Goal: Task Accomplishment & Management: Complete application form

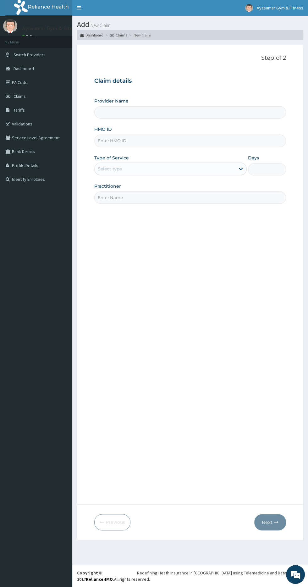
type input "Ayasumar Gym & Fitness Center"
type input "1"
click at [114, 141] on input "HMO ID" at bounding box center [190, 141] width 192 height 12
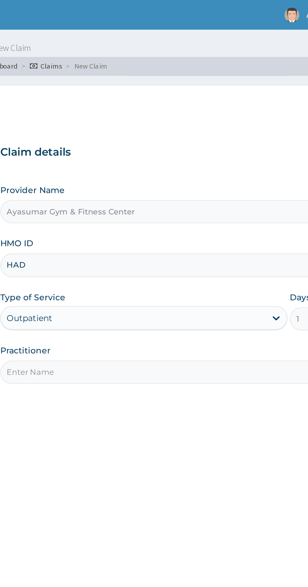
type input "HAD/10003/A"
click at [174, 197] on input "Practitioner" at bounding box center [190, 197] width 192 height 12
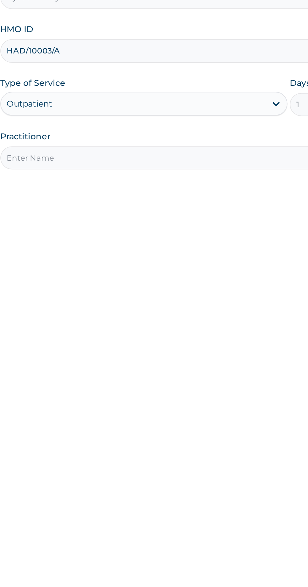
type input "COACH BEAM"
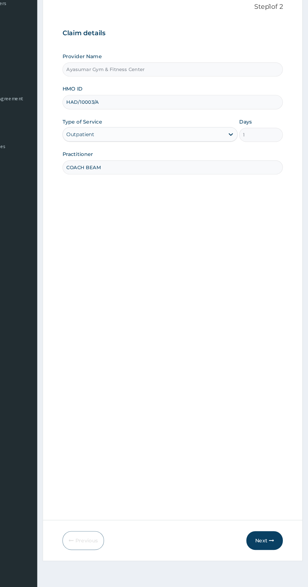
click at [274, 520] on button "Next" at bounding box center [270, 522] width 32 height 16
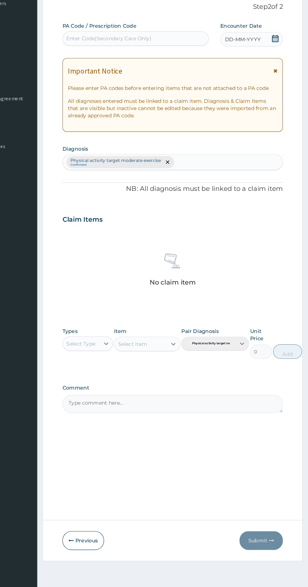
click at [280, 85] on icon at bounding box center [279, 85] width 6 height 6
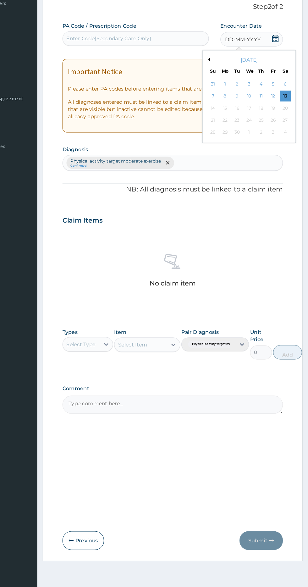
click at [288, 135] on div "13" at bounding box center [287, 135] width 9 height 9
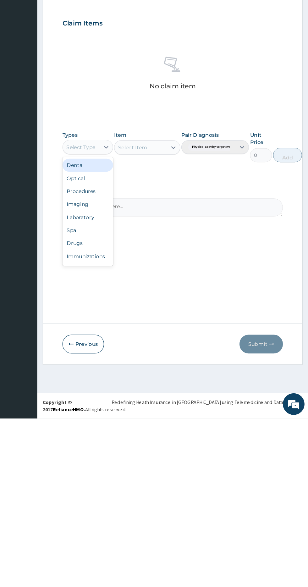
scroll to position [21, 0]
click at [106, 443] on div "Gym" at bounding box center [116, 447] width 44 height 11
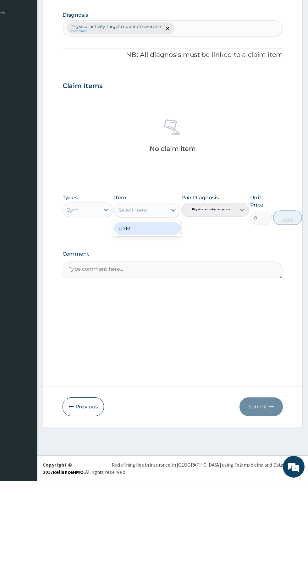
click at [158, 371] on div "GYM" at bounding box center [168, 366] width 58 height 11
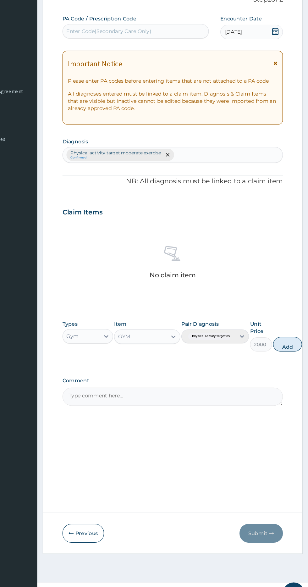
click at [292, 357] on button "Add" at bounding box center [290, 358] width 25 height 13
type input "0"
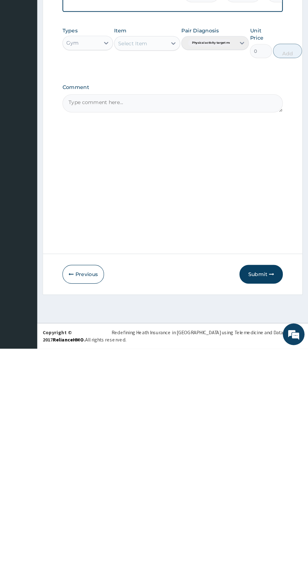
click at [269, 525] on button "Submit" at bounding box center [267, 522] width 38 height 16
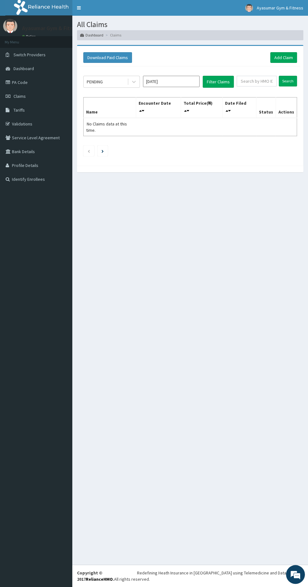
click at [133, 97] on table "Name Encounter Date Total Price(₦) Date Filed Status Actions No Claims data at …" at bounding box center [190, 116] width 214 height 39
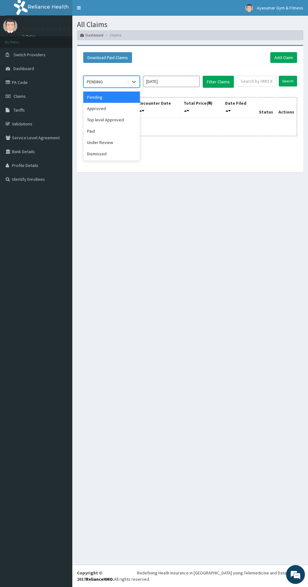
click at [122, 106] on div "Approved" at bounding box center [111, 108] width 57 height 11
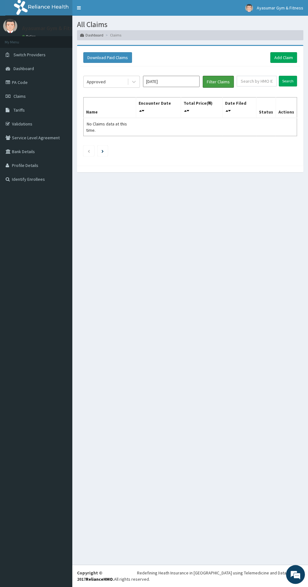
click at [217, 80] on button "Filter Claims" at bounding box center [218, 82] width 31 height 12
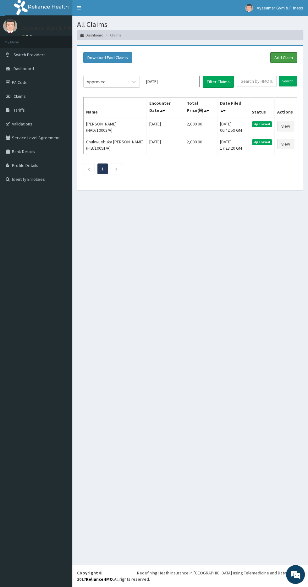
click at [280, 55] on link "Add Claim" at bounding box center [283, 57] width 27 height 11
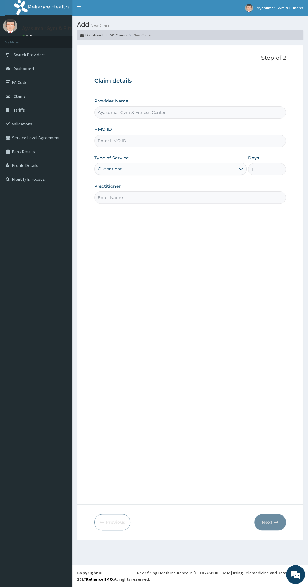
click at [117, 197] on input "Practitioner" at bounding box center [190, 197] width 192 height 12
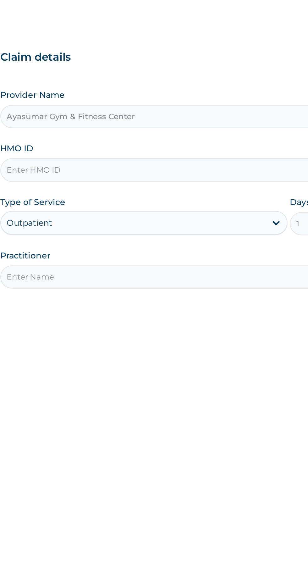
type input "COACH BEAM"
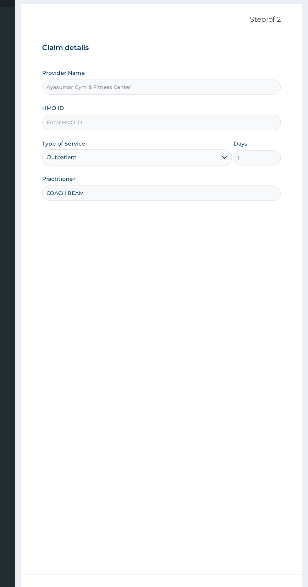
click at [118, 140] on input "HMO ID" at bounding box center [190, 141] width 192 height 12
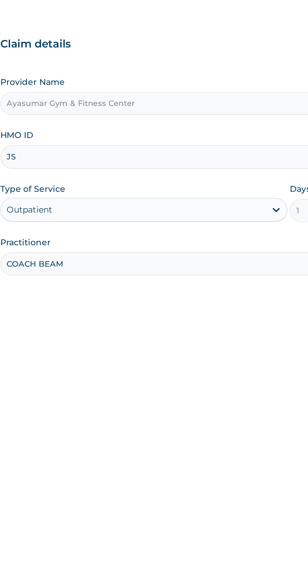
type input "JSI/10024/A"
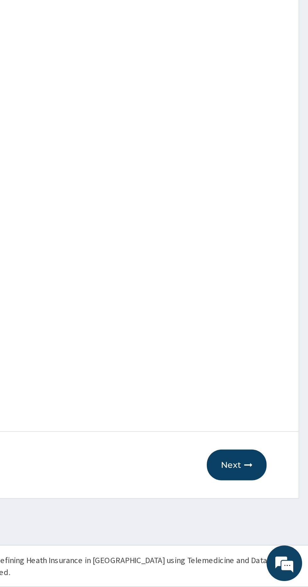
click at [271, 516] on button "Next" at bounding box center [270, 522] width 32 height 16
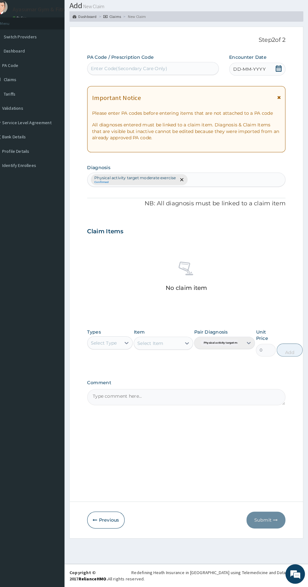
click at [280, 87] on icon at bounding box center [280, 85] width 6 height 6
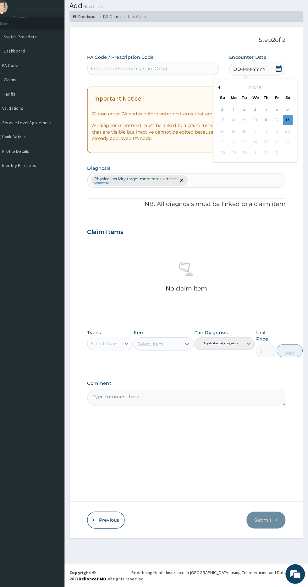
click at [288, 135] on div "13" at bounding box center [287, 135] width 9 height 9
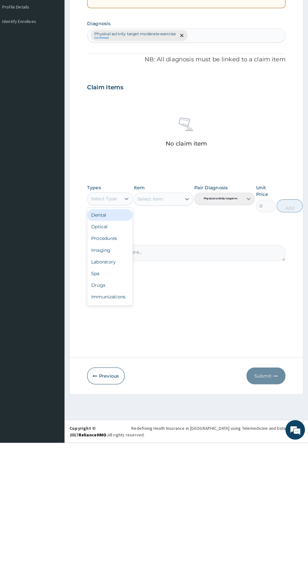
scroll to position [21, 0]
click at [119, 447] on div "Gym" at bounding box center [116, 447] width 44 height 11
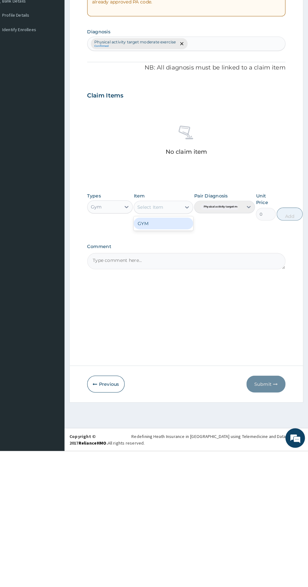
click at [161, 367] on div "GYM" at bounding box center [168, 366] width 58 height 11
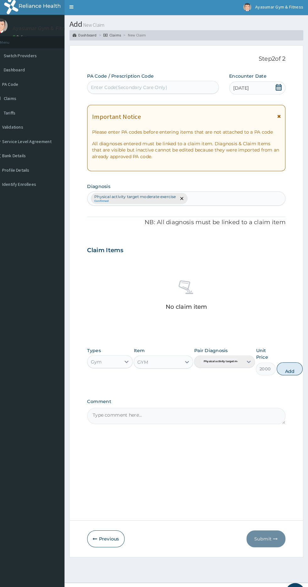
click at [289, 359] on button "Add" at bounding box center [290, 358] width 25 height 13
type input "0"
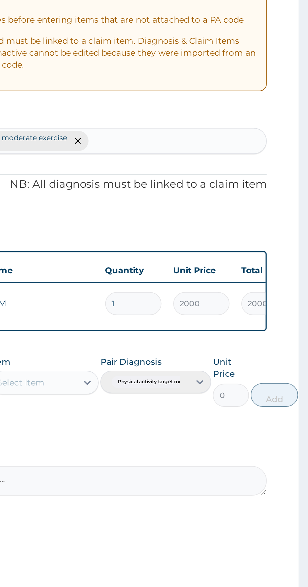
scroll to position [0, 0]
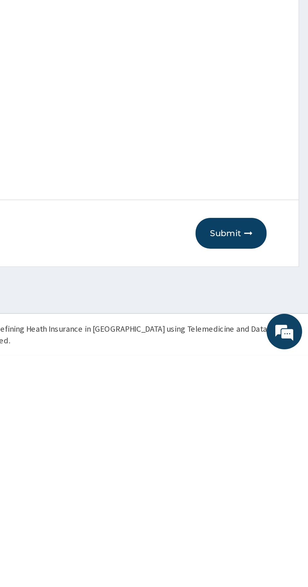
click at [273, 514] on button "Submit" at bounding box center [267, 522] width 38 height 16
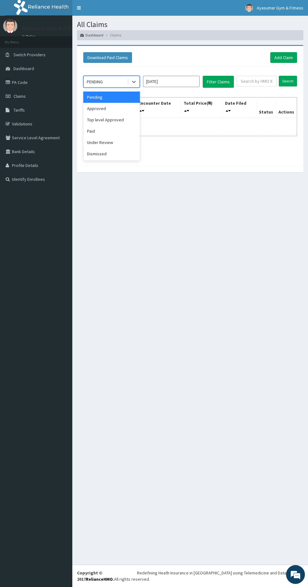
click at [99, 108] on div "Approved" at bounding box center [111, 108] width 57 height 11
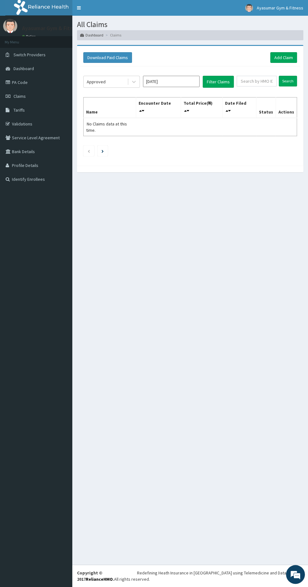
click at [225, 68] on div "Approved Sep 2025 Filter Claims Search Name Encounter Date Total Price(₦) Date …" at bounding box center [190, 114] width 220 height 96
click at [219, 80] on button "Filter Claims" at bounding box center [218, 82] width 31 height 12
